Goal: Task Accomplishment & Management: Manage account settings

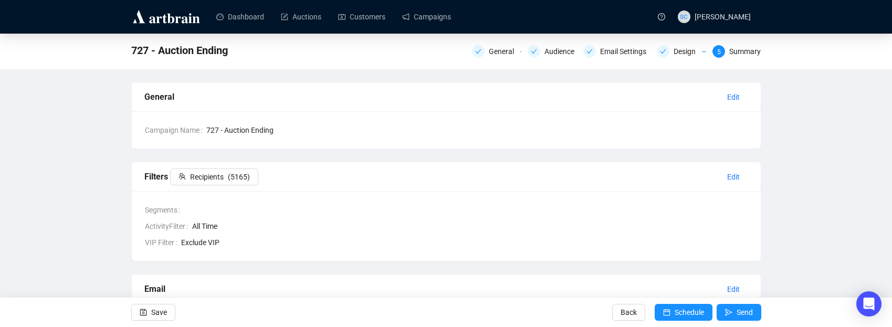
scroll to position [7, 0]
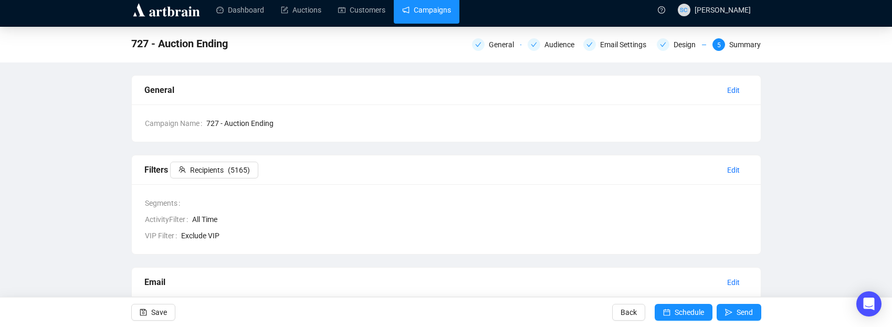
click at [449, 14] on link "Campaigns" at bounding box center [426, 9] width 49 height 27
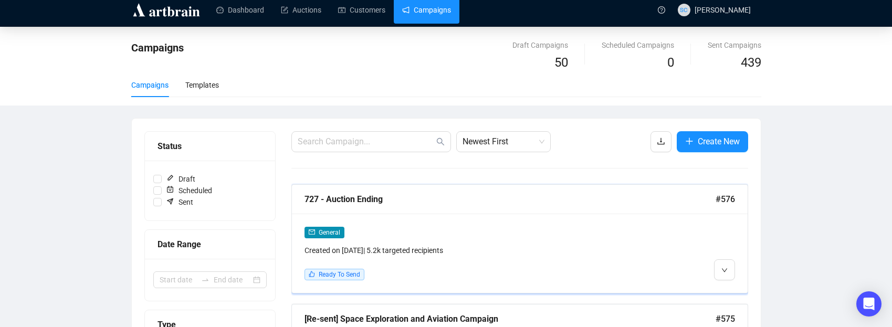
click at [447, 209] on div "727 - Auction Ending #576" at bounding box center [520, 199] width 456 height 29
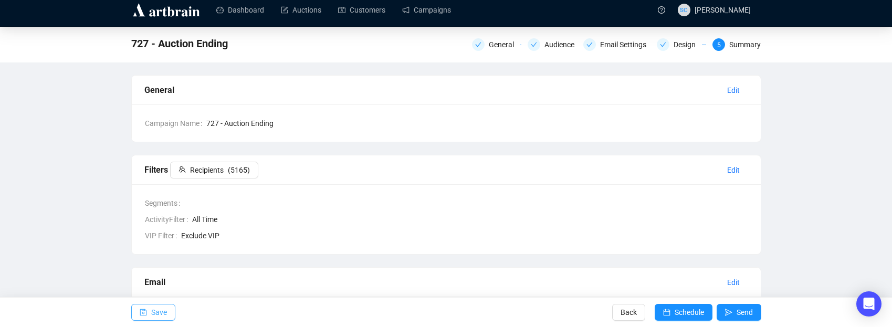
click at [158, 307] on span "Save" at bounding box center [159, 312] width 16 height 29
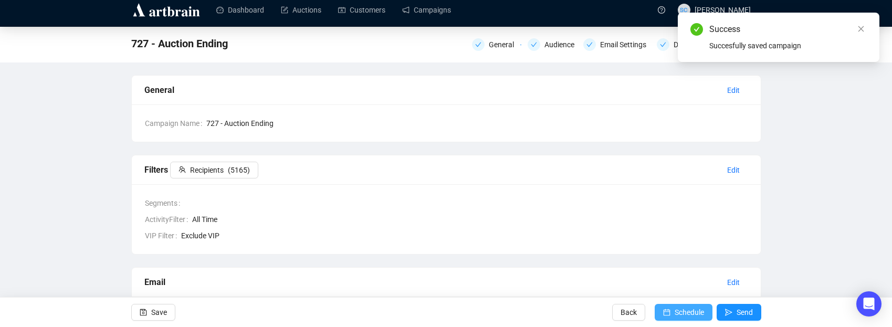
click at [667, 309] on icon "calendar" at bounding box center [666, 312] width 7 height 7
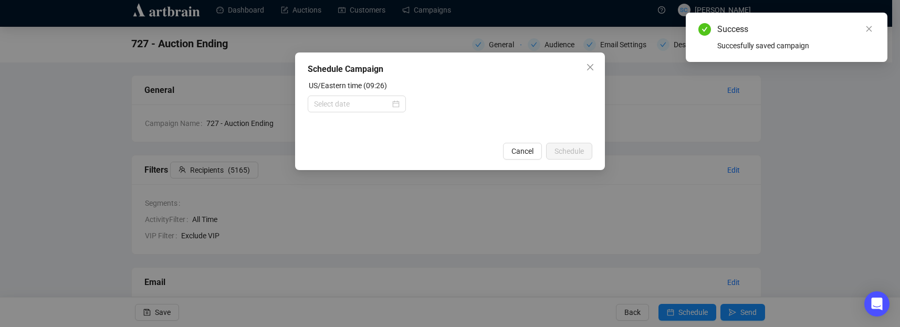
click at [594, 68] on icon "close" at bounding box center [590, 67] width 8 height 8
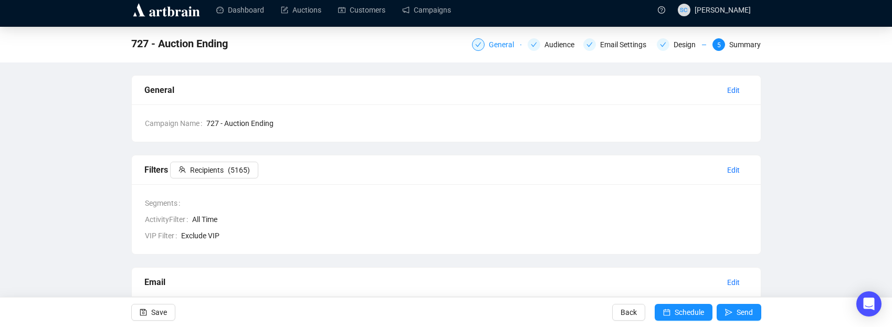
click at [506, 44] on div "General" at bounding box center [505, 44] width 32 height 13
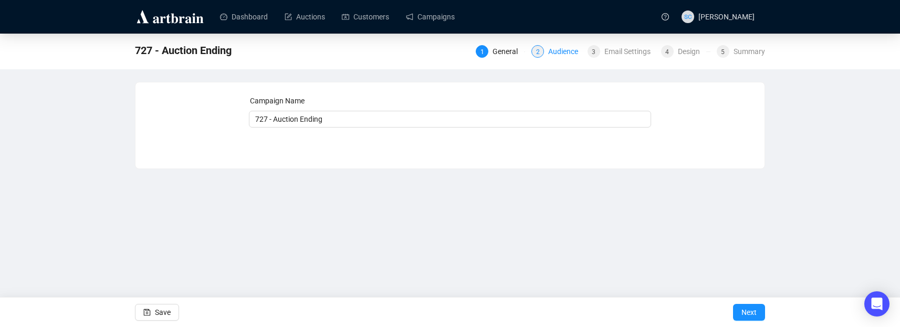
click at [559, 50] on div "Audience" at bounding box center [566, 51] width 36 height 13
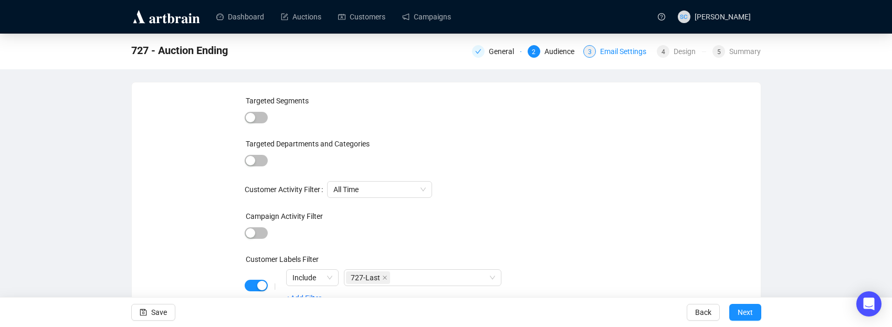
click at [606, 56] on div "Email Settings" at bounding box center [626, 51] width 53 height 13
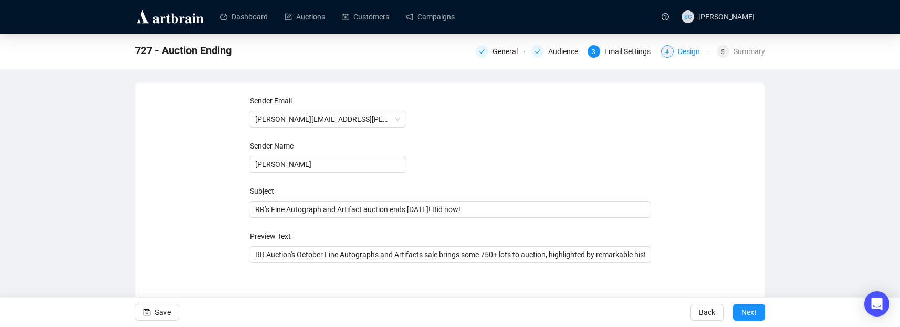
click at [685, 47] on div "Design" at bounding box center [692, 51] width 28 height 13
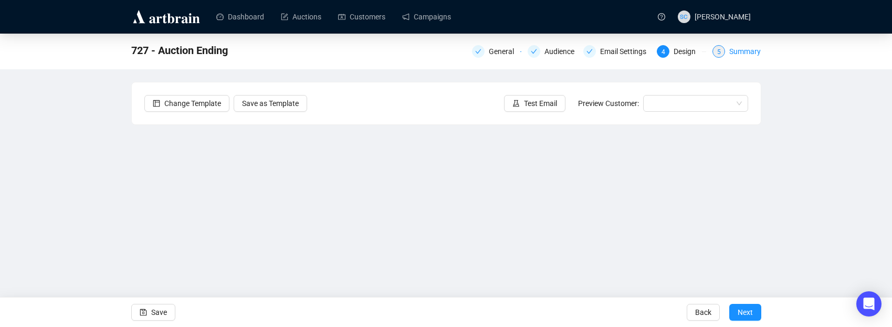
click at [756, 51] on div "Summary" at bounding box center [746, 51] width 32 height 13
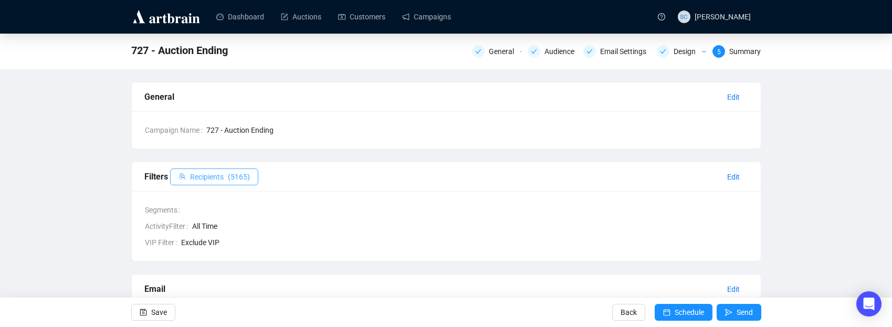
click at [243, 178] on span "( 5165 )" at bounding box center [239, 177] width 22 height 12
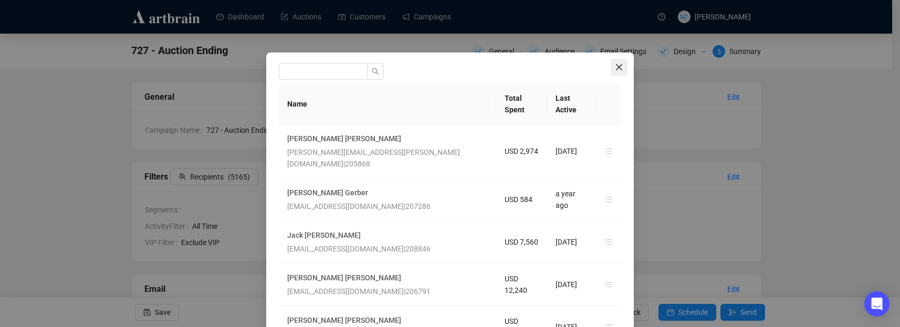
click at [611, 70] on span "Close" at bounding box center [619, 67] width 17 height 8
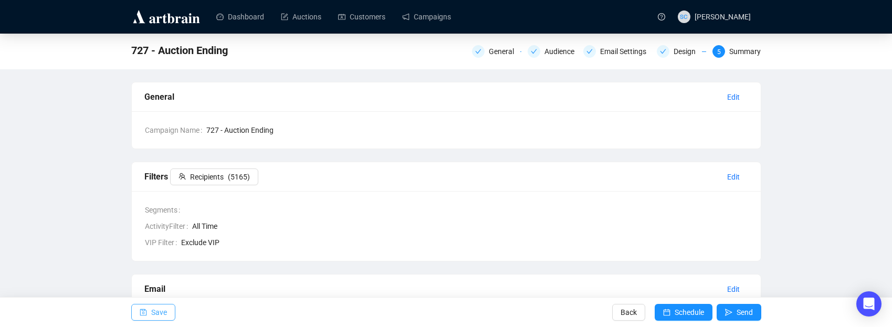
click at [146, 309] on icon "save" at bounding box center [143, 312] width 7 height 7
click at [495, 58] on div "General Audience Email Settings Design 5 Summary" at bounding box center [616, 50] width 289 height 17
click at [497, 54] on div "General" at bounding box center [505, 51] width 32 height 13
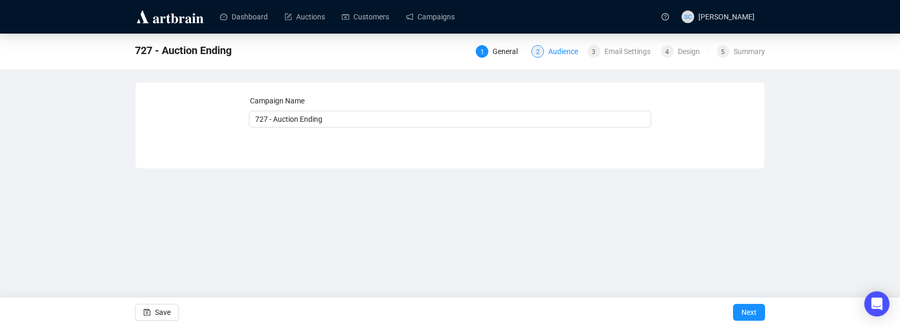
click at [548, 48] on div "Audience" at bounding box center [566, 51] width 36 height 13
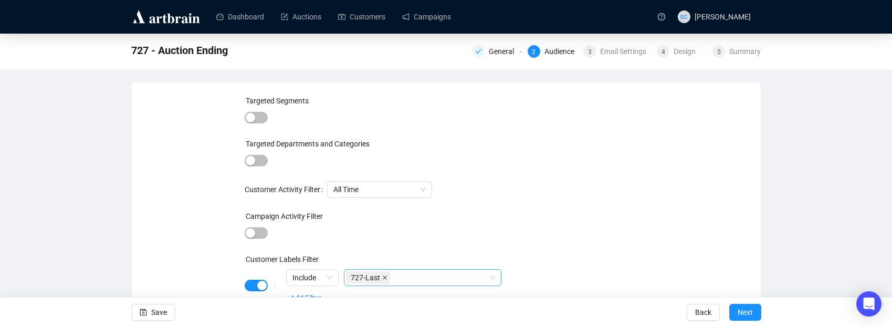
click at [385, 278] on icon "close" at bounding box center [384, 277] width 5 height 5
click at [387, 276] on div at bounding box center [417, 277] width 142 height 15
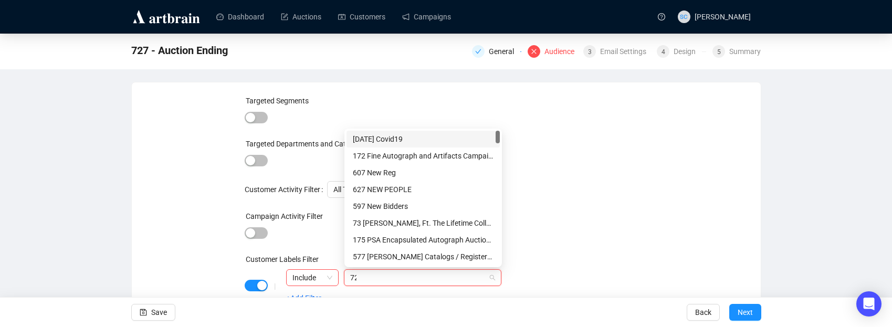
type input "727"
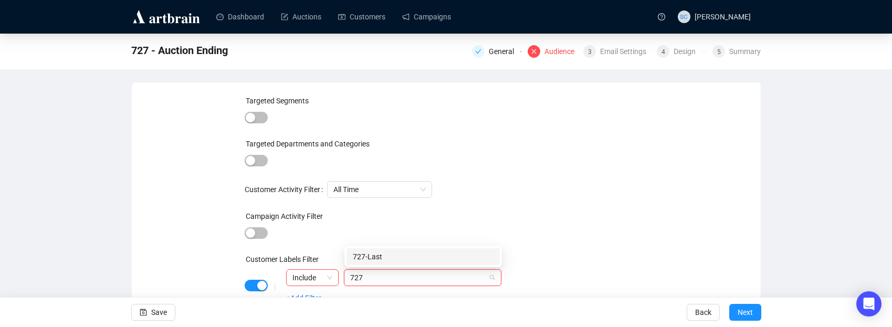
click at [391, 256] on div "727-Last" at bounding box center [423, 257] width 141 height 12
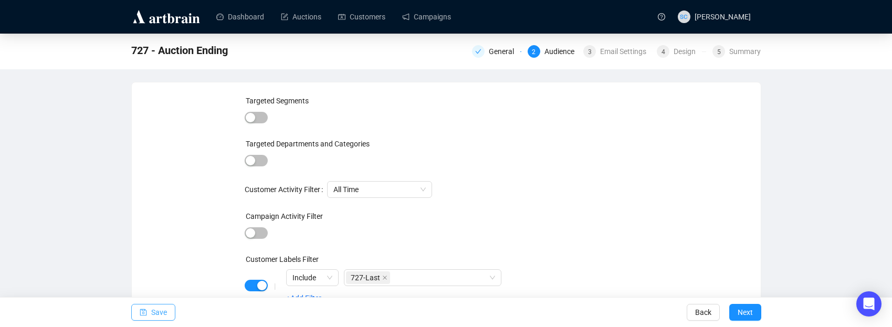
click at [132, 310] on button "Save" at bounding box center [153, 312] width 44 height 17
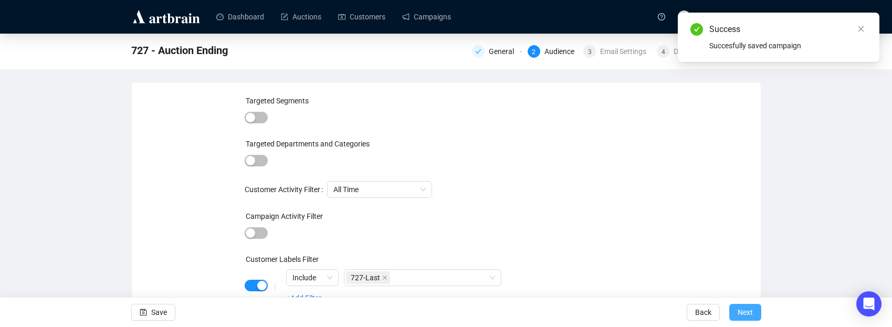
click at [740, 308] on span "Next" at bounding box center [745, 312] width 15 height 29
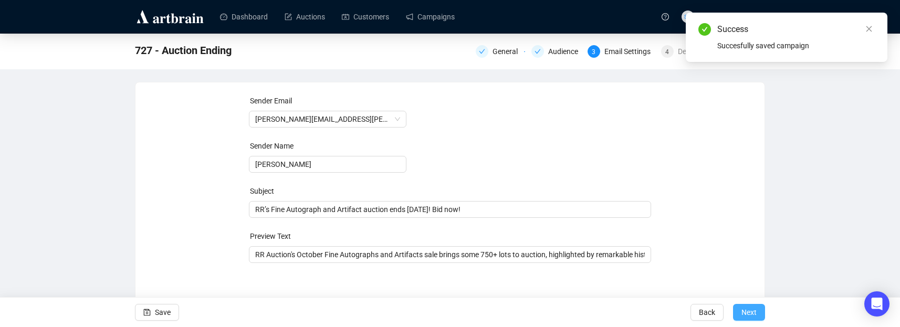
click at [744, 311] on span "Next" at bounding box center [749, 312] width 15 height 29
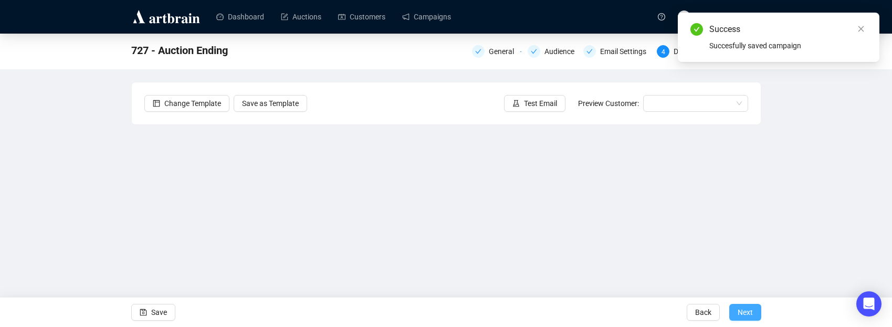
click at [744, 310] on span "Next" at bounding box center [745, 312] width 15 height 29
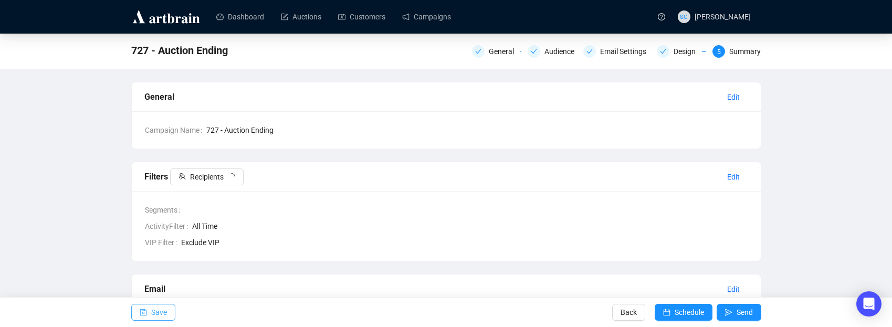
click at [158, 314] on span "Save" at bounding box center [159, 312] width 16 height 29
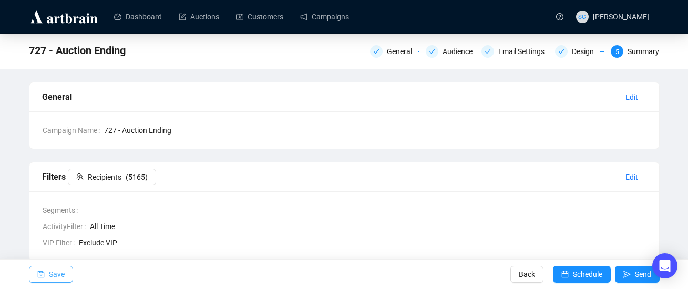
click at [55, 273] on span "Save" at bounding box center [57, 273] width 16 height 29
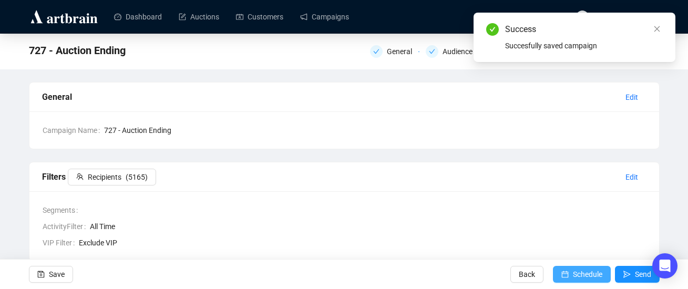
click at [564, 270] on span "submit" at bounding box center [564, 273] width 7 height 29
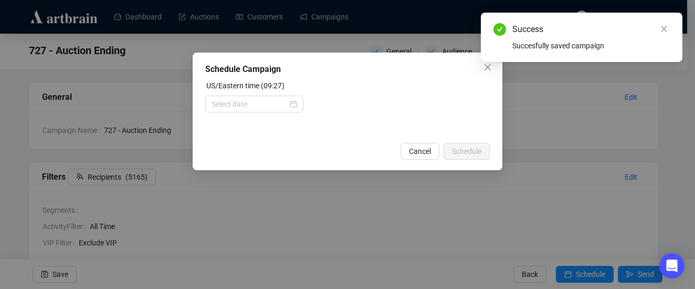
click at [491, 62] on div "Success Succesfully saved campaign" at bounding box center [582, 37] width 202 height 49
click at [241, 109] on input at bounding box center [250, 104] width 76 height 12
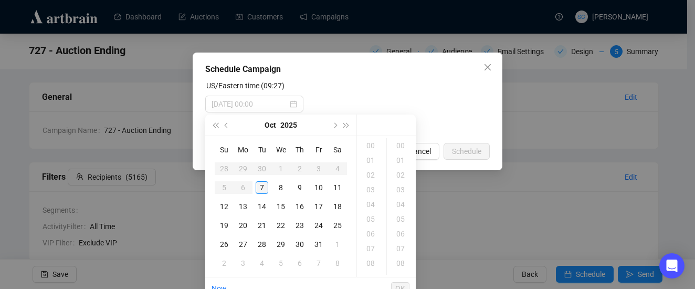
click at [265, 190] on div "7" at bounding box center [262, 187] width 13 height 13
click at [373, 186] on div "14" at bounding box center [371, 185] width 25 height 15
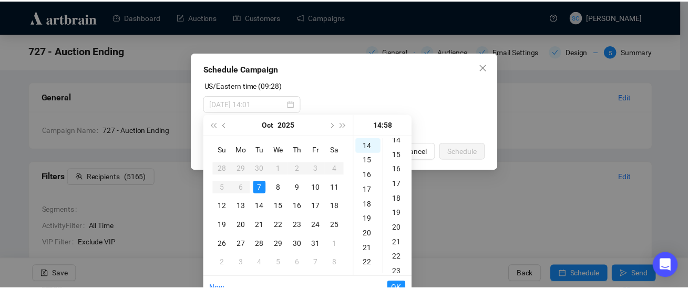
scroll to position [0, 0]
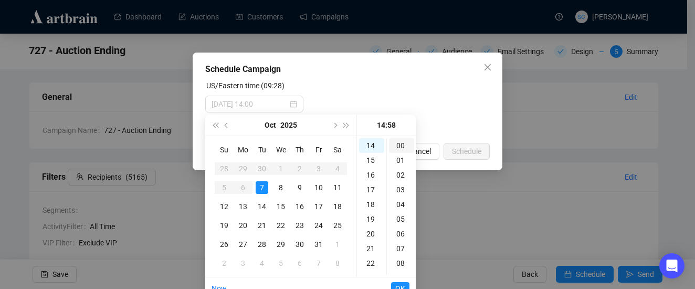
click at [403, 148] on div "00" at bounding box center [401, 145] width 25 height 15
type input "[DATE] 14:00"
click at [399, 284] on span "OK" at bounding box center [400, 288] width 10 height 20
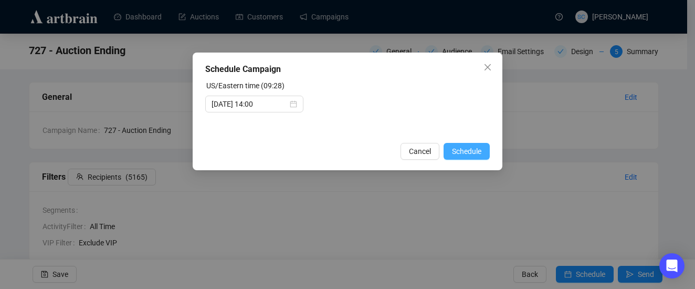
click at [467, 147] on span "Schedule" at bounding box center [466, 151] width 29 height 12
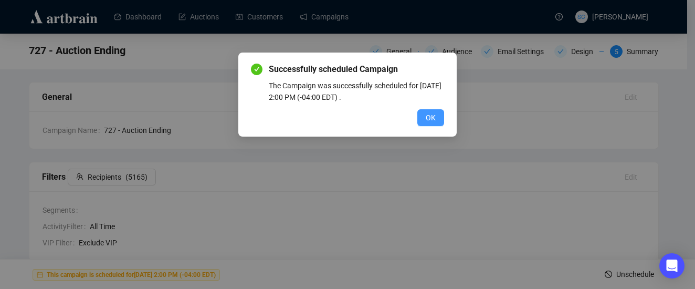
click at [440, 119] on button "OK" at bounding box center [431, 117] width 27 height 17
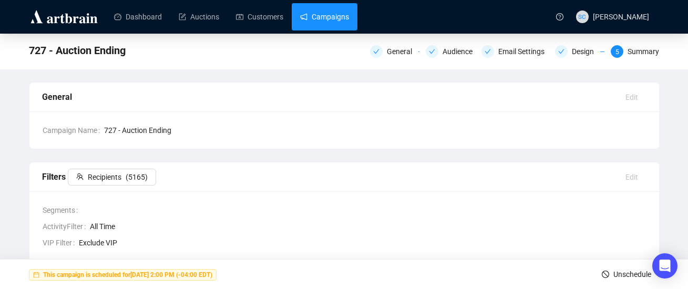
click at [337, 16] on link "Campaigns" at bounding box center [324, 16] width 49 height 27
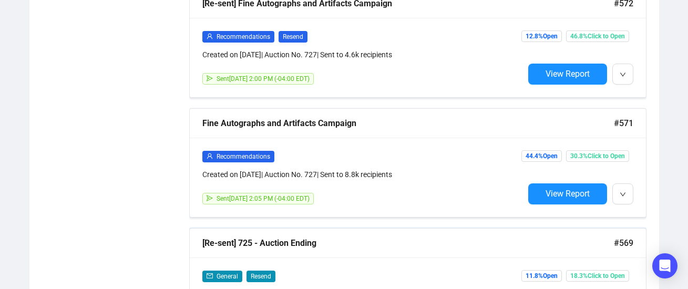
scroll to position [740, 0]
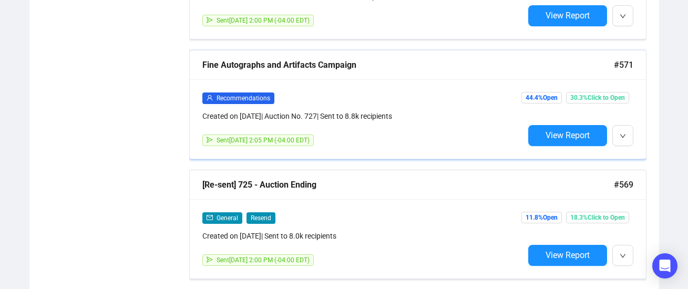
click at [447, 84] on div "Recommendations Created on [DATE] | Auction No. 727 | Sent to 8.8k recipients S…" at bounding box center [418, 118] width 456 height 79
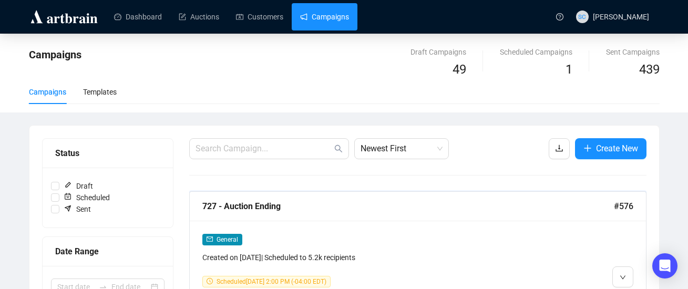
click at [422, 216] on div "727 - Auction Ending #576" at bounding box center [418, 206] width 456 height 29
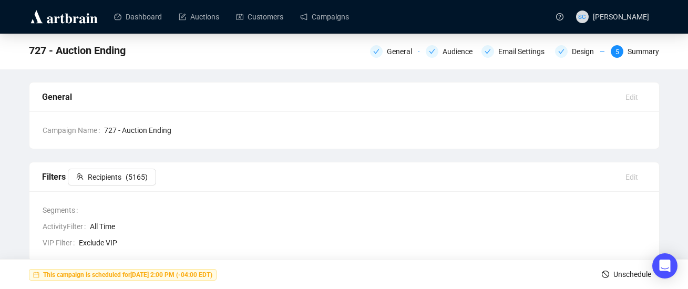
click at [397, 38] on div "727 - Auction Ending General Audience Email Settings Design 5 Summary" at bounding box center [344, 52] width 688 height 36
click at [398, 48] on div "General" at bounding box center [403, 51] width 32 height 13
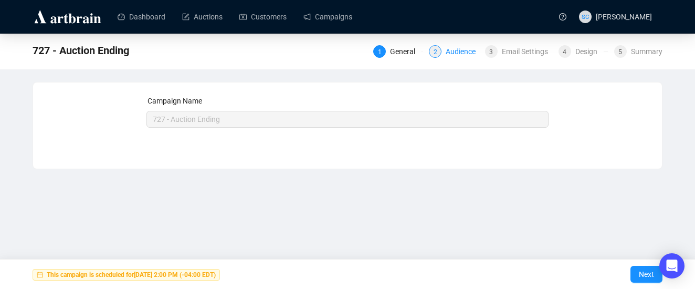
click at [472, 53] on div "Audience" at bounding box center [464, 51] width 36 height 13
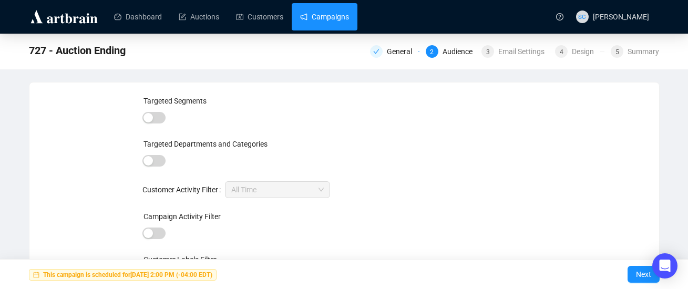
click at [349, 17] on link "Campaigns" at bounding box center [324, 16] width 49 height 27
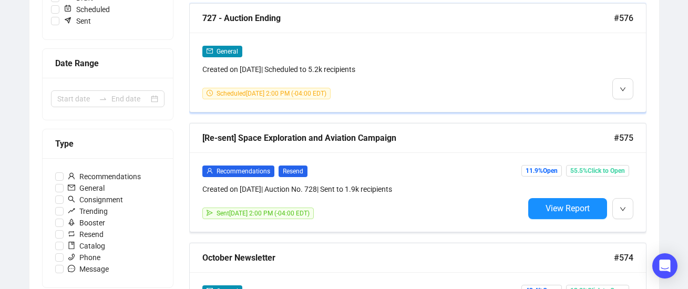
scroll to position [71, 0]
